Goal: Register for event/course

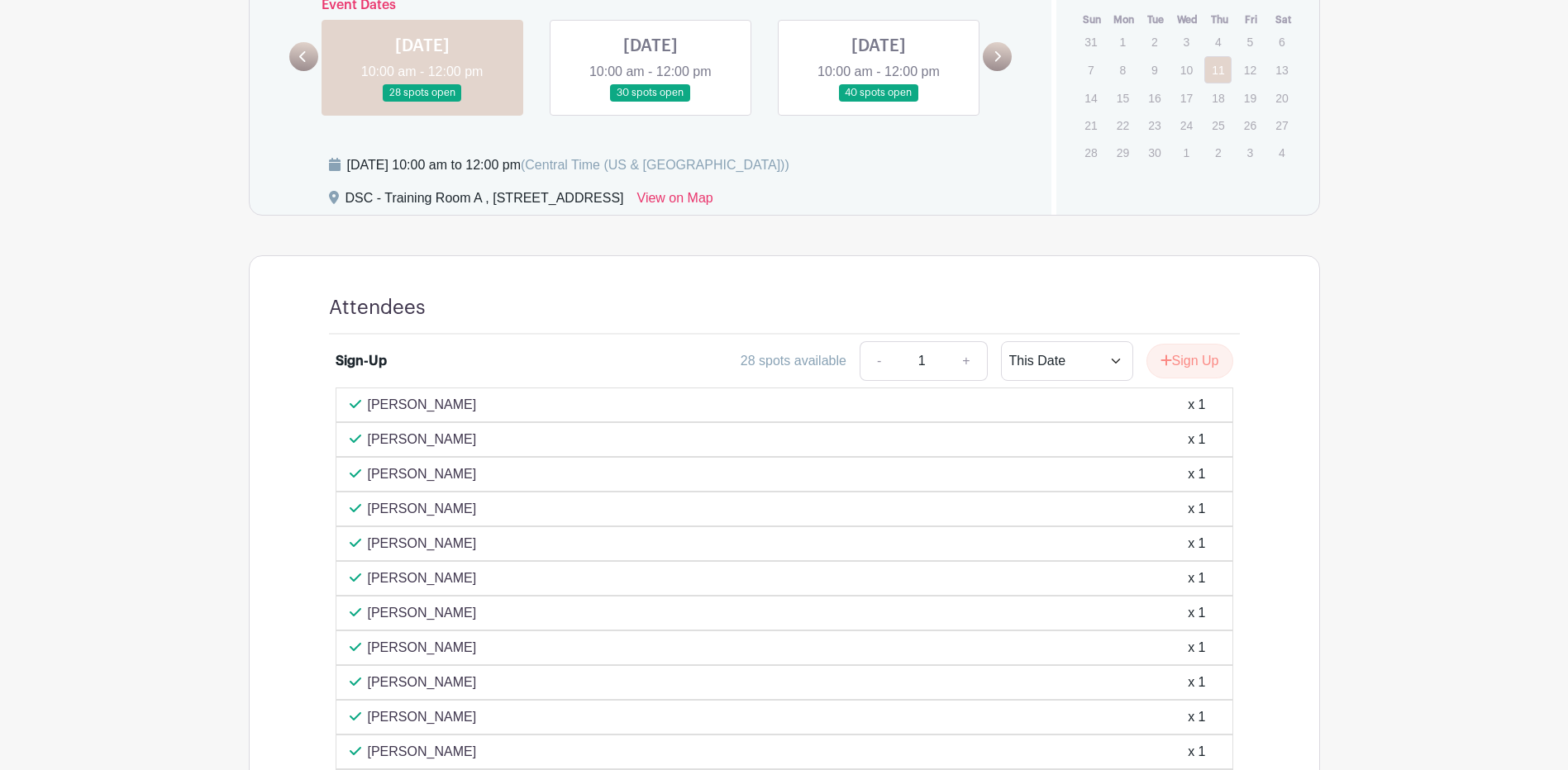
scroll to position [578, 0]
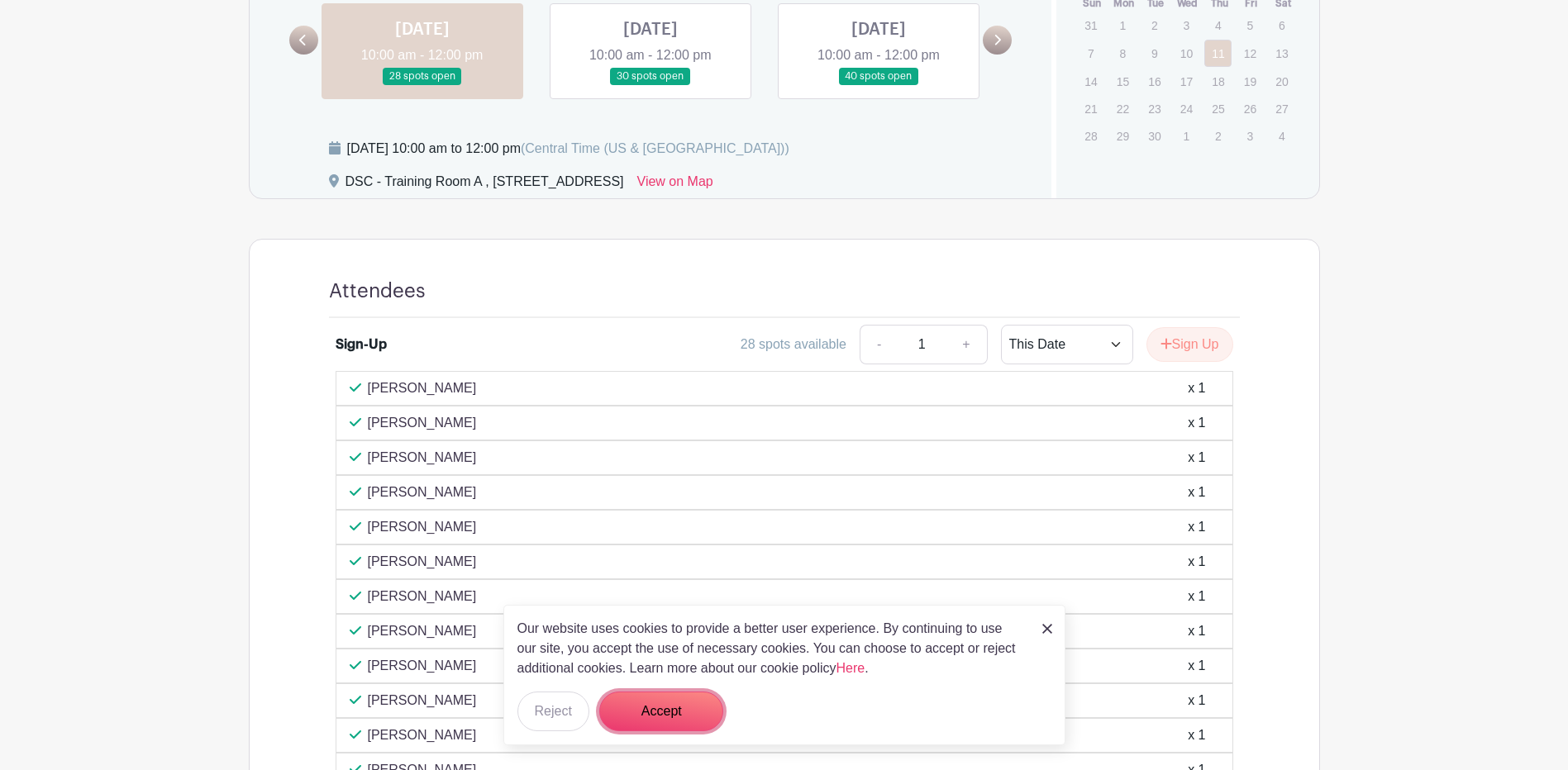
click at [643, 716] on button "Accept" at bounding box center [661, 711] width 124 height 40
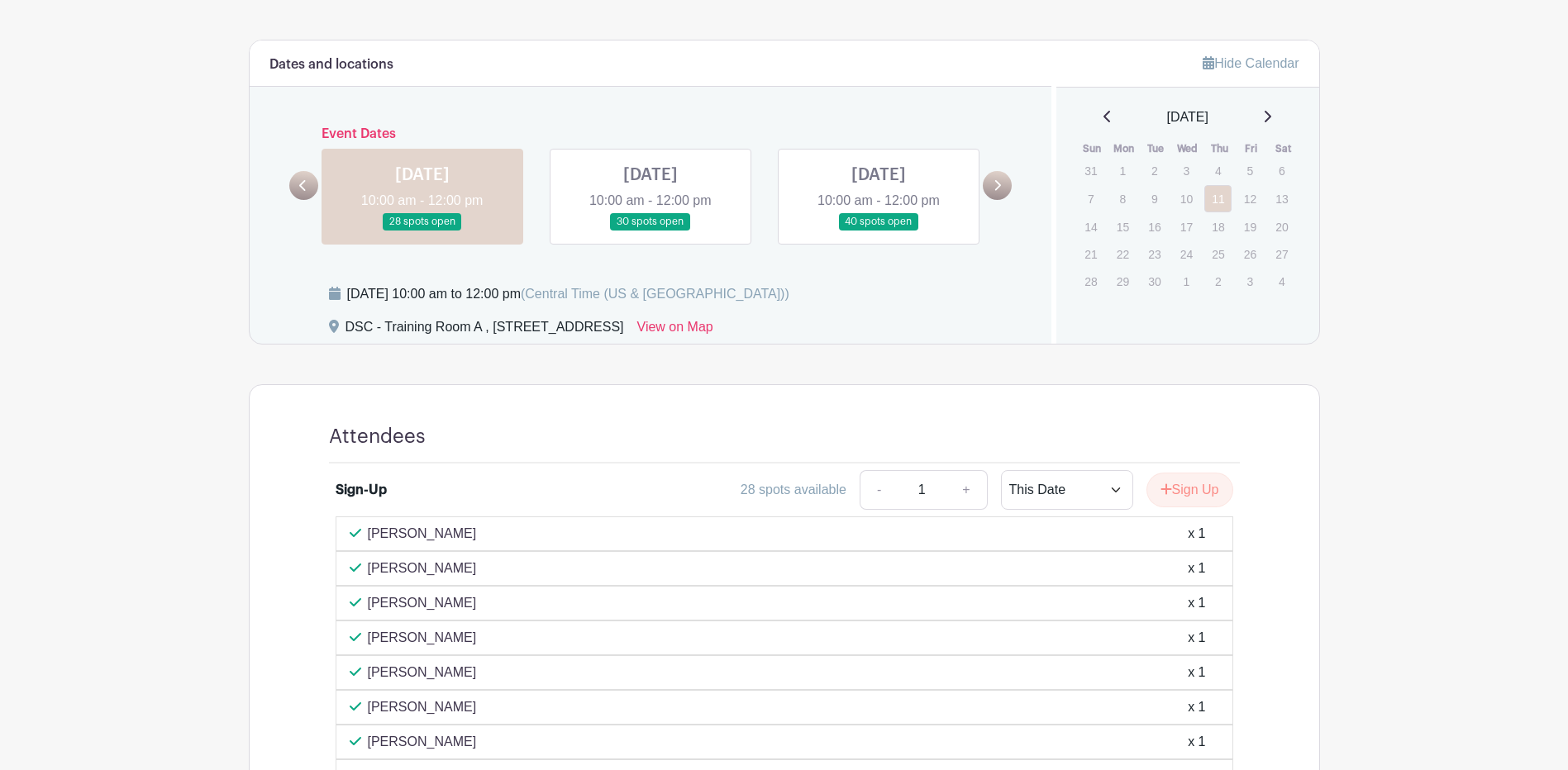
scroll to position [251, 0]
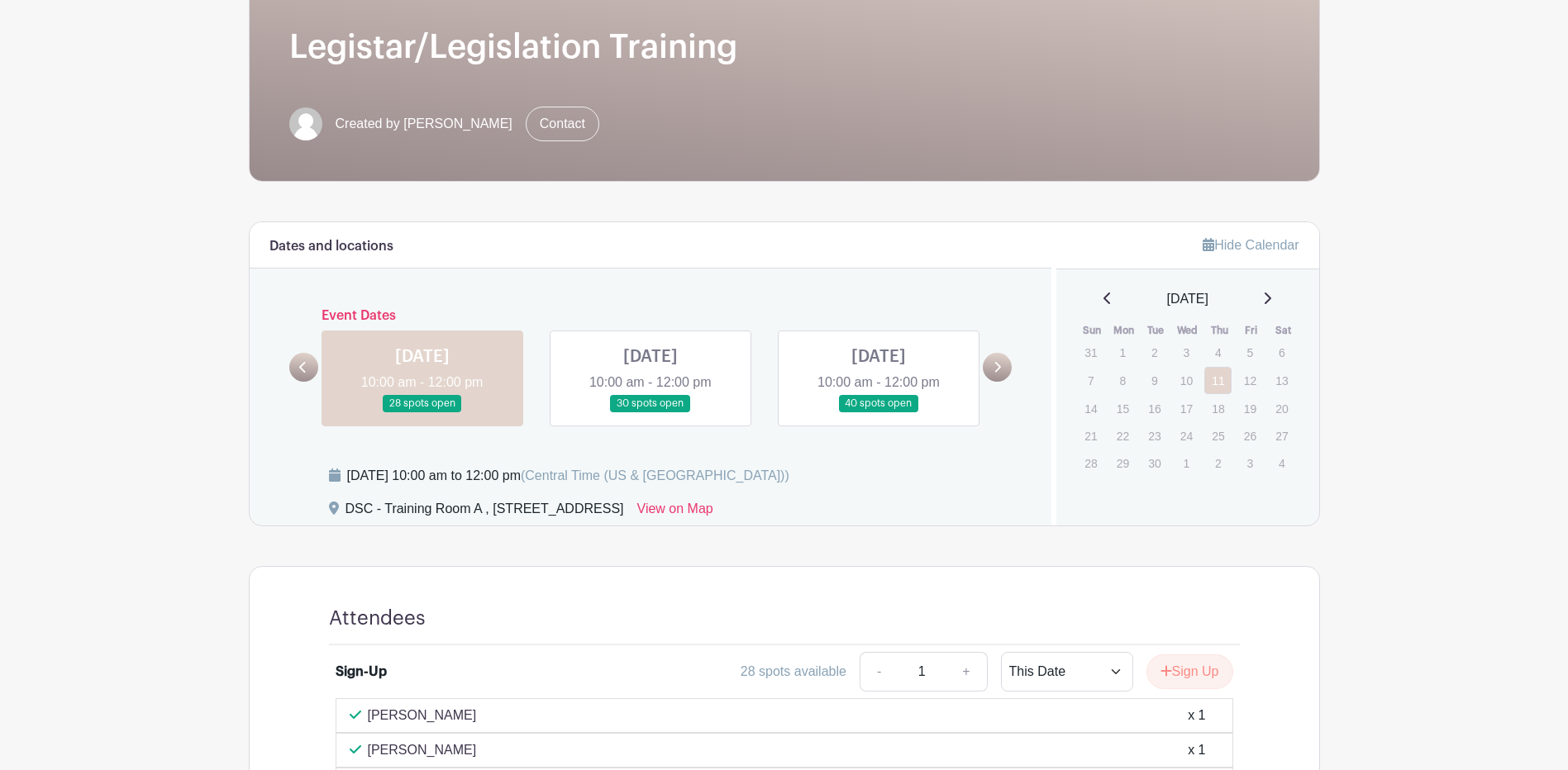
click at [651, 412] on link at bounding box center [651, 412] width 0 height 0
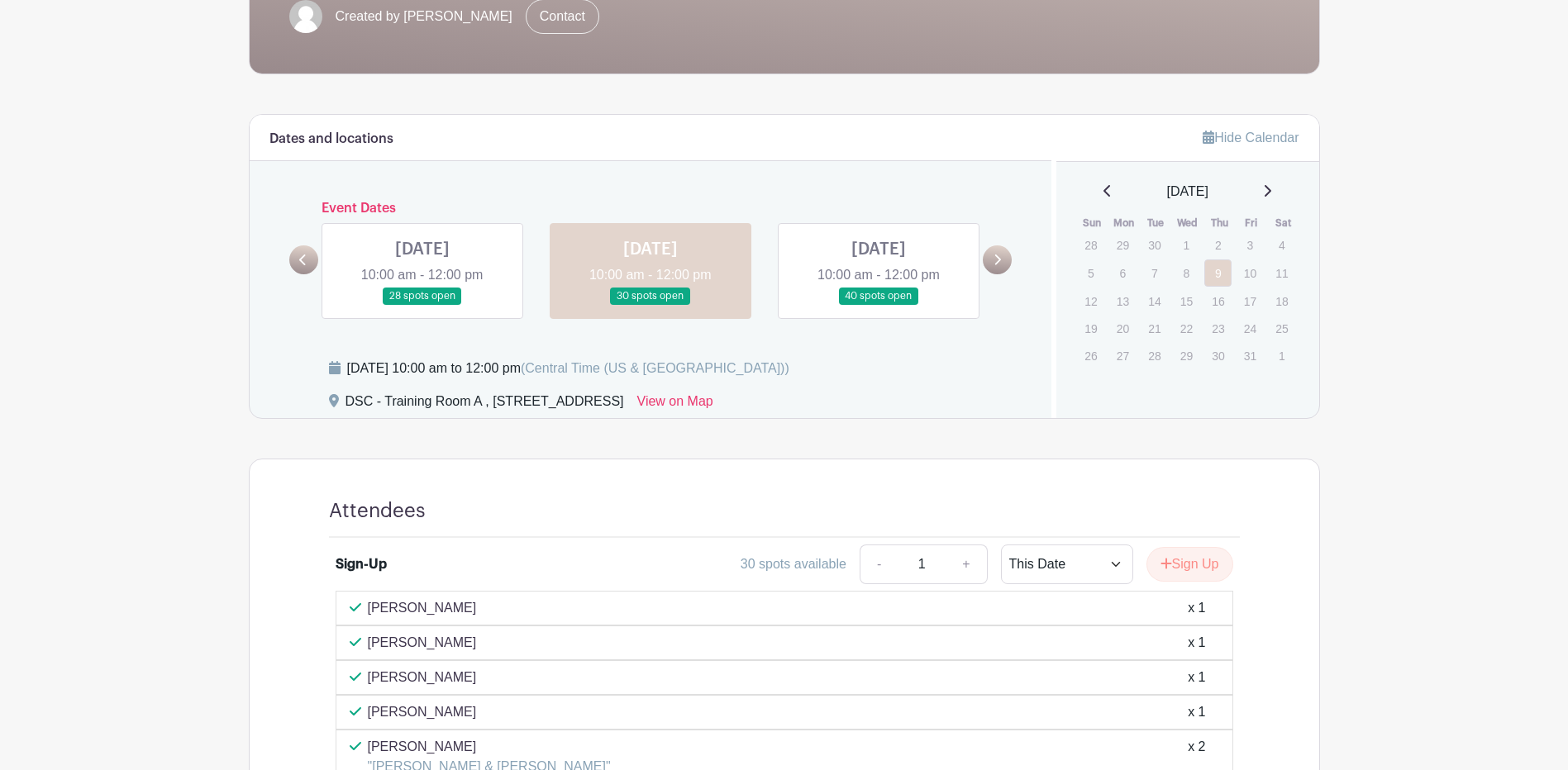
scroll to position [332, 0]
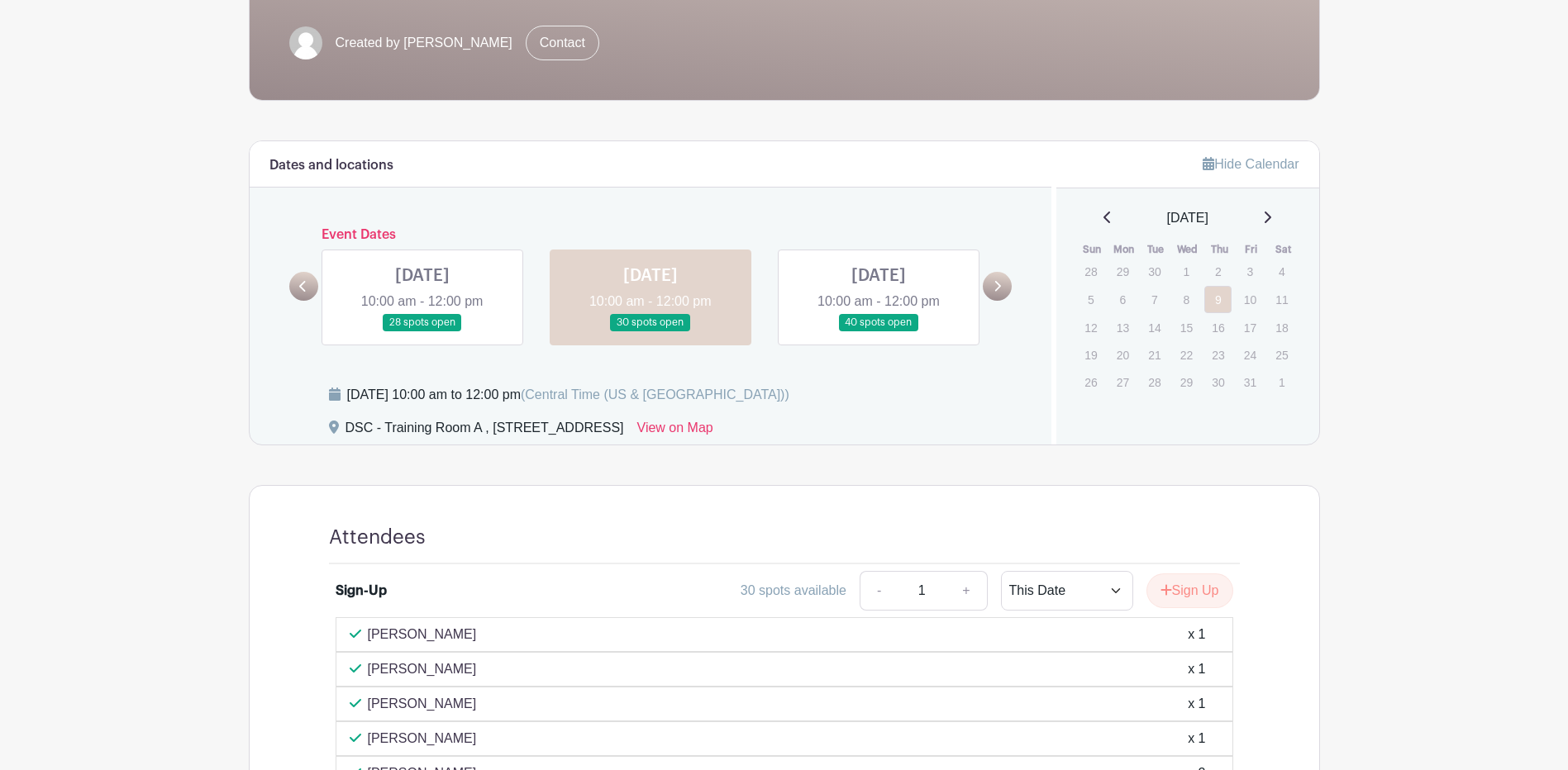
click at [879, 331] on link at bounding box center [879, 331] width 0 height 0
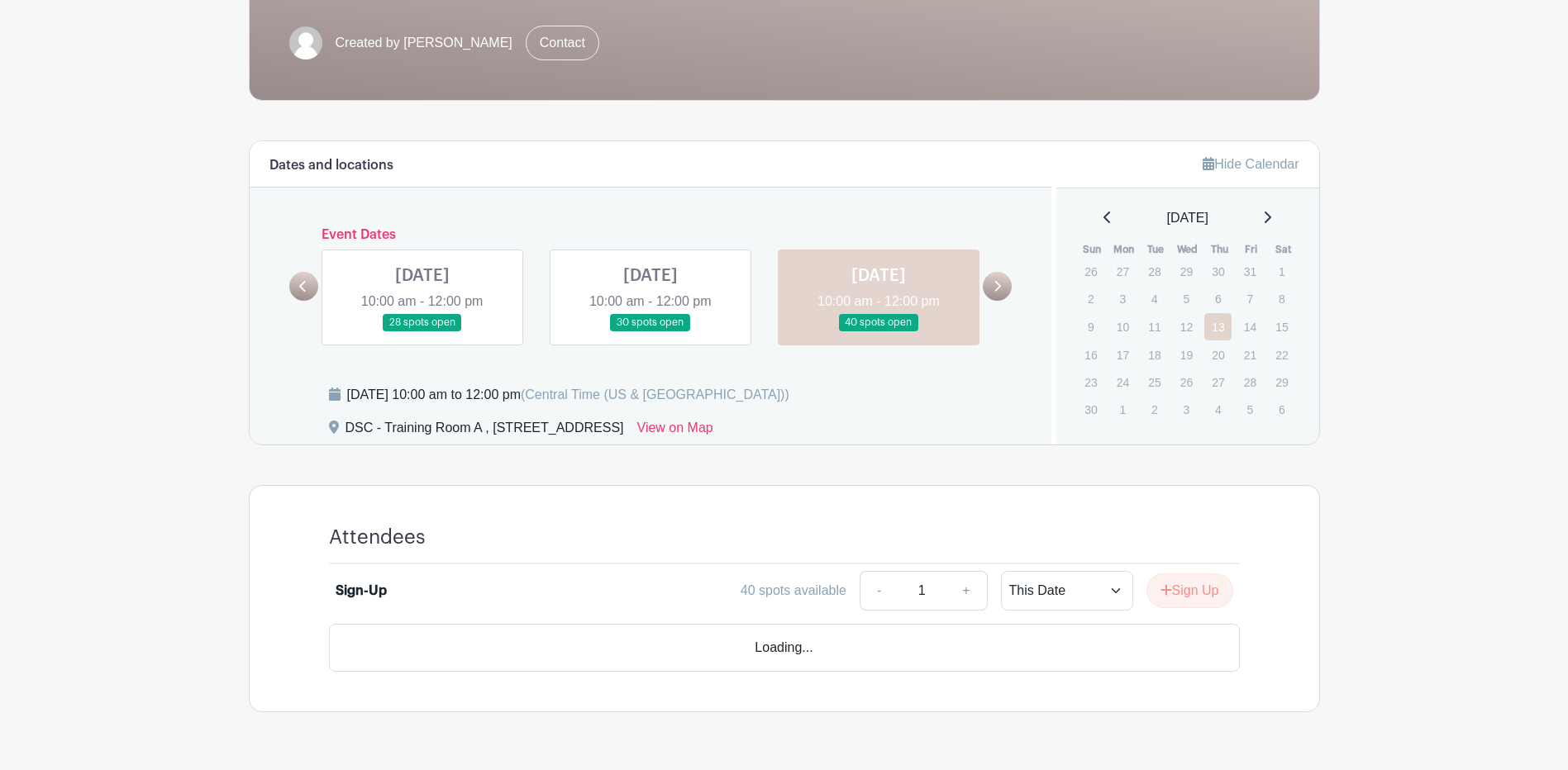
scroll to position [331, 0]
click at [423, 333] on link at bounding box center [423, 333] width 0 height 0
